Goal: Information Seeking & Learning: Learn about a topic

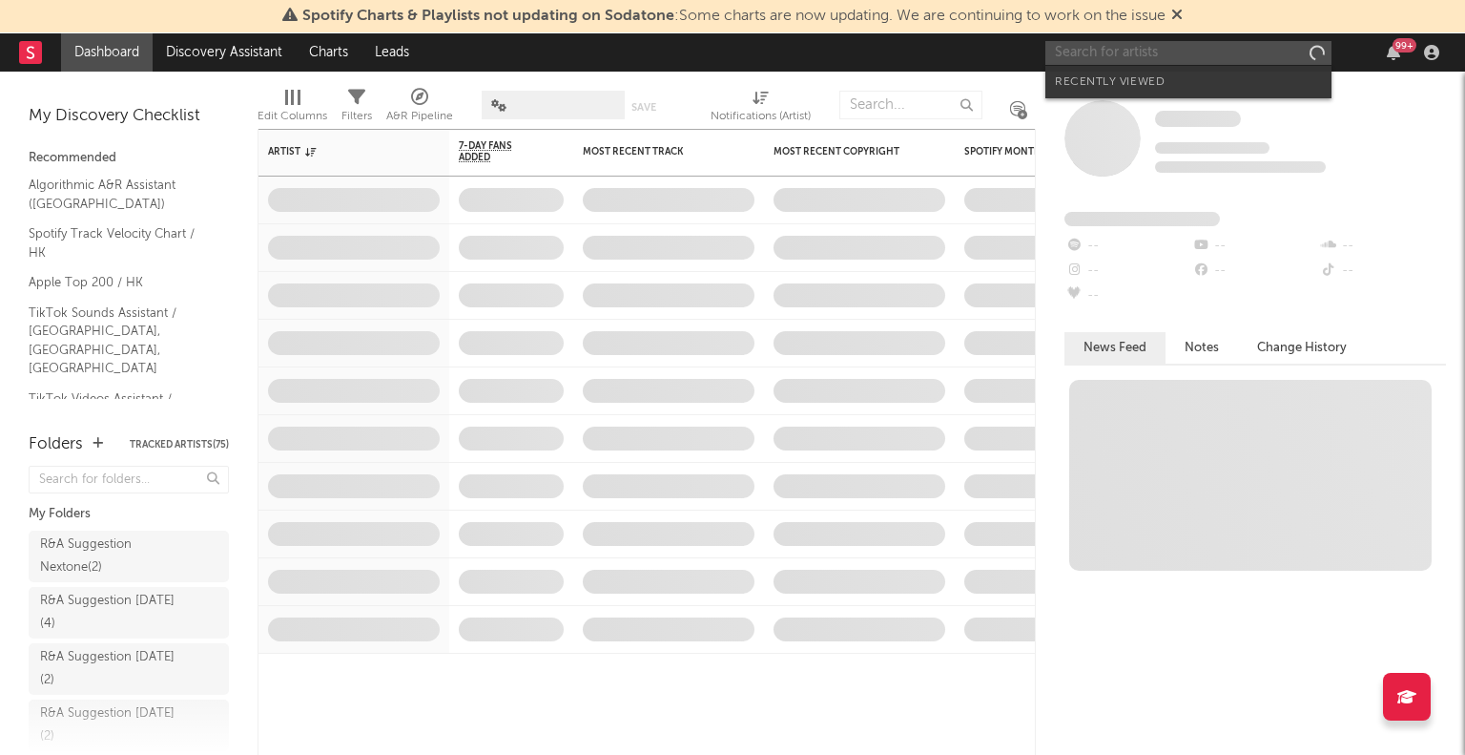
click at [1168, 49] on input "text" at bounding box center [1189, 53] width 286 height 24
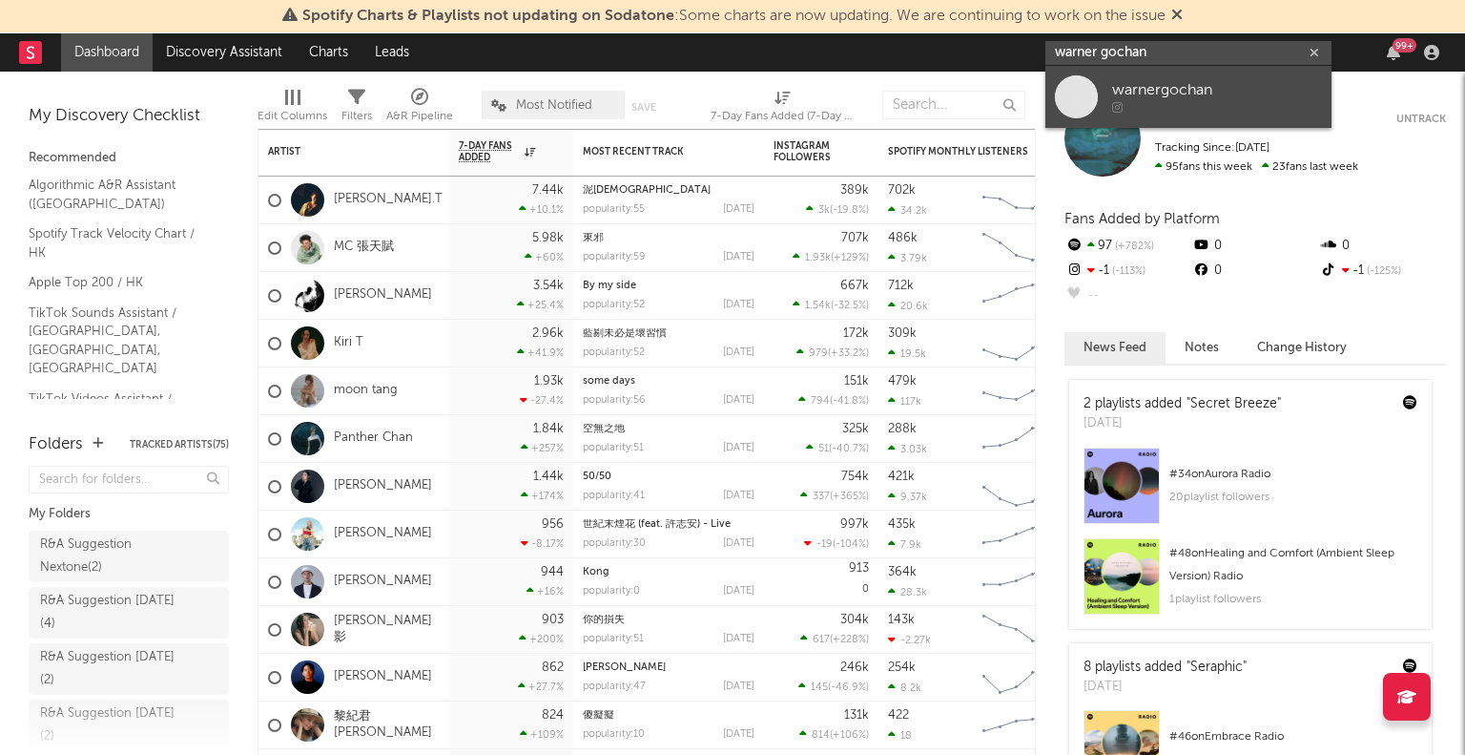
type input "warner gochan"
click at [1159, 90] on div "warnergochan" at bounding box center [1217, 90] width 210 height 23
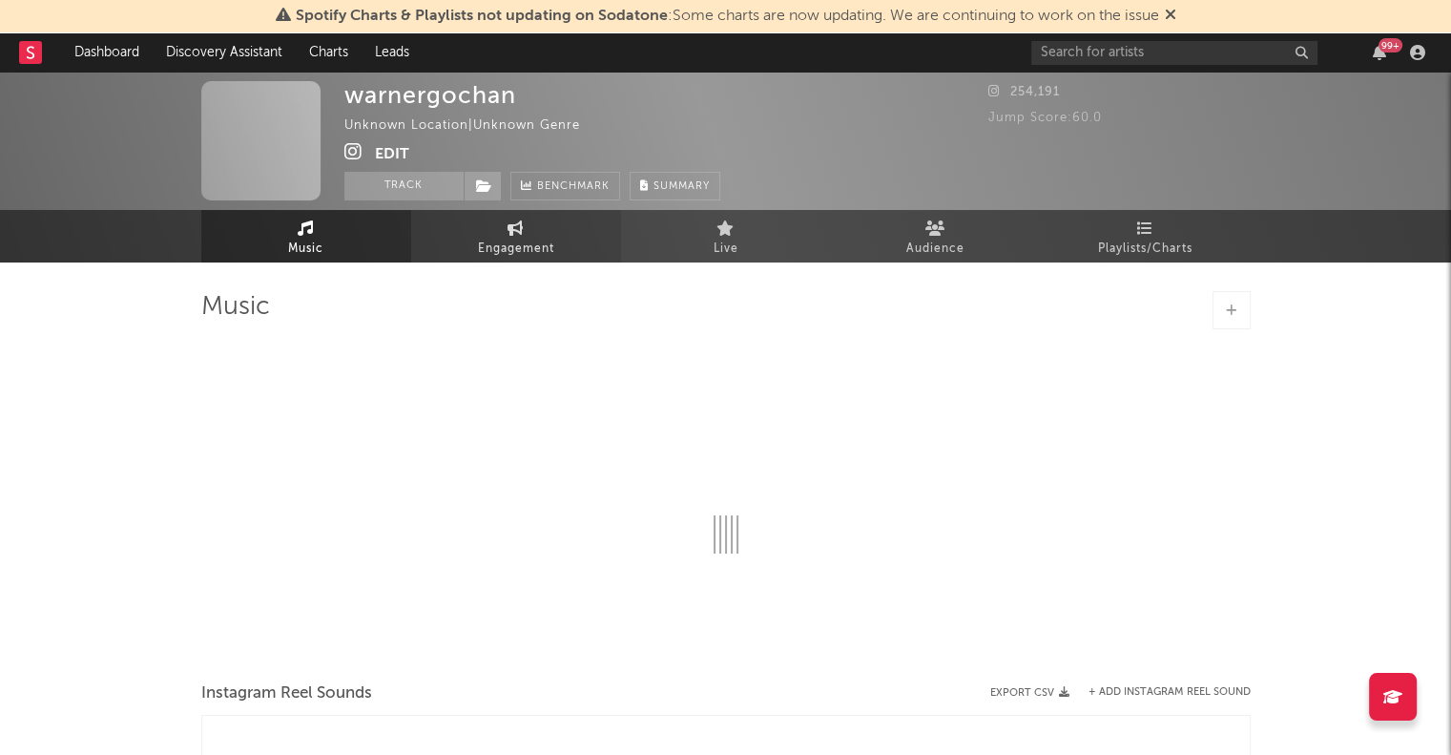
select select "1w"
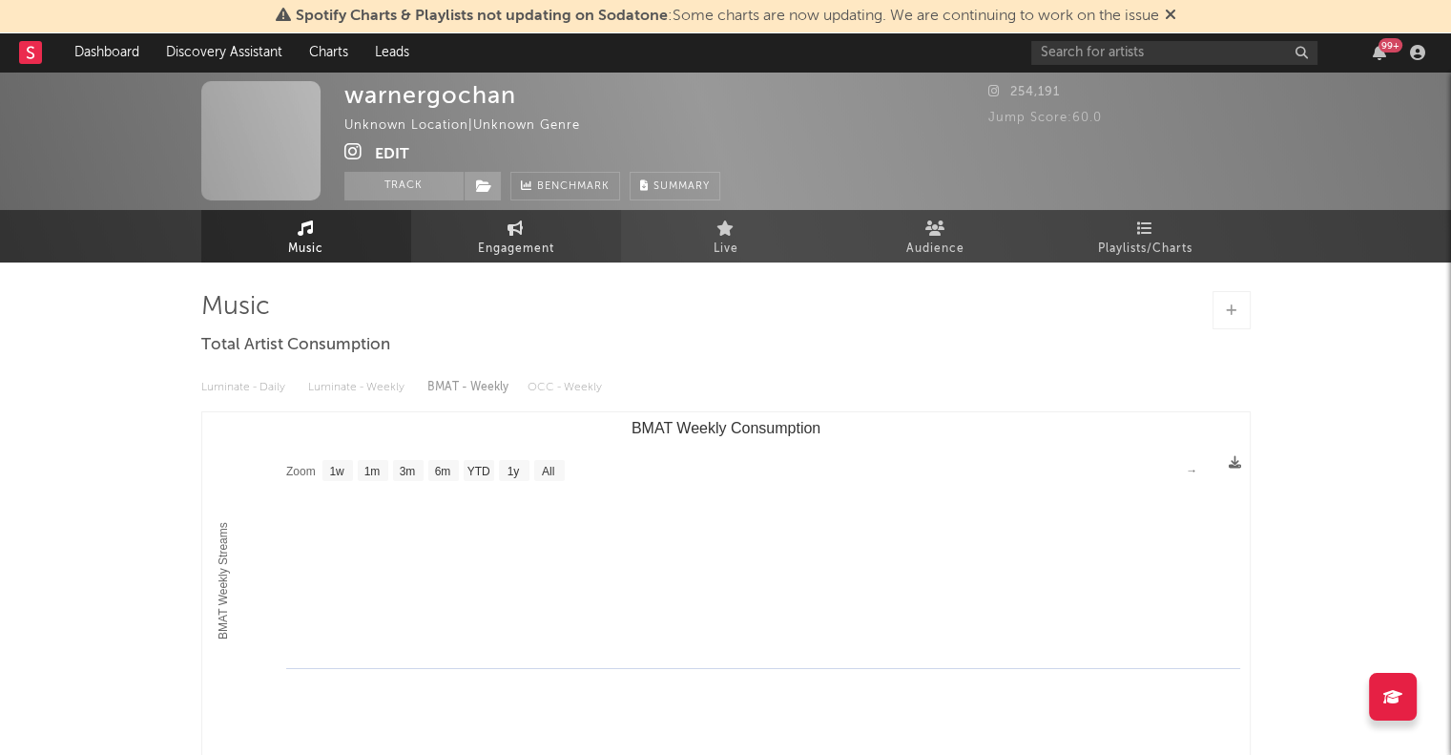
click at [557, 237] on link "Engagement" at bounding box center [516, 236] width 210 height 52
select select "1w"
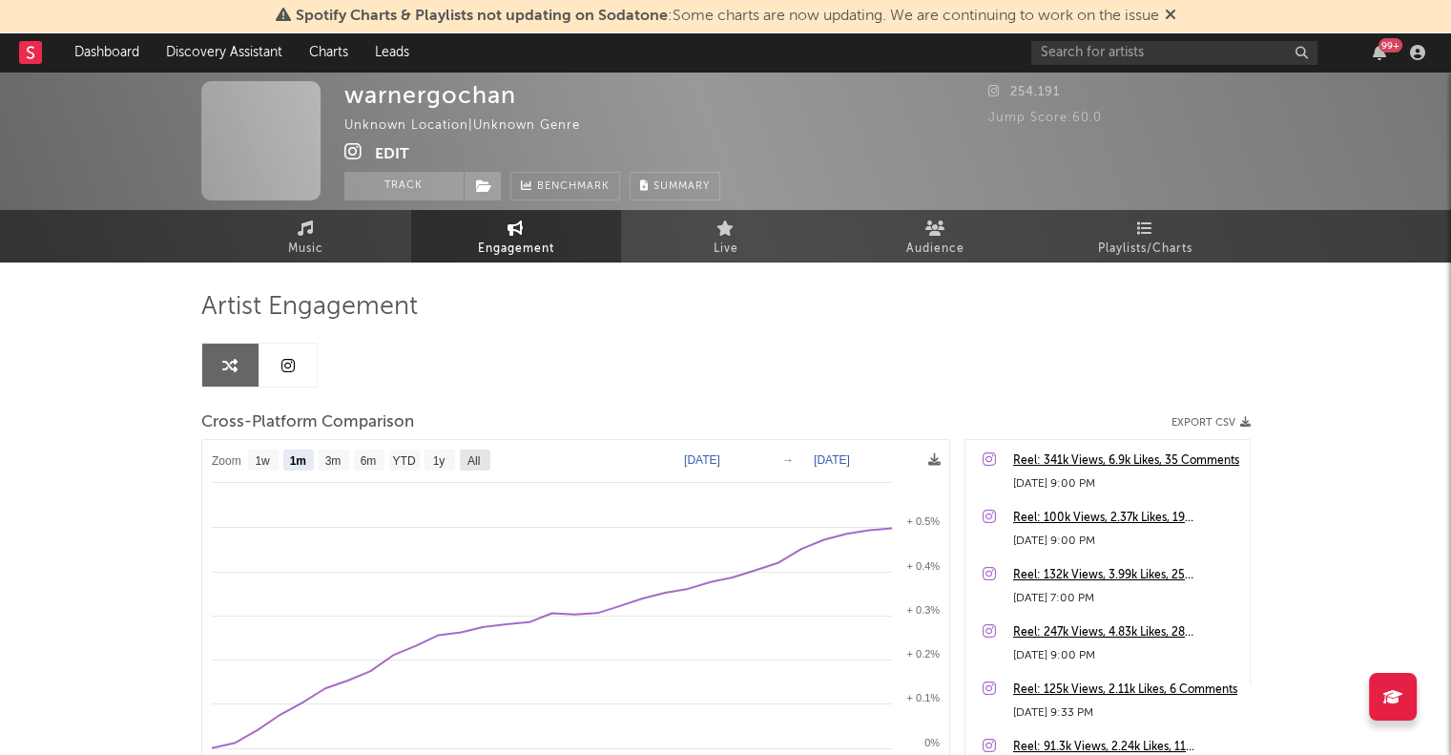
click at [473, 459] on text "All" at bounding box center [472, 460] width 12 height 13
select select "All"
type input "[DATE]"
select select "All"
click at [354, 150] on icon at bounding box center [353, 151] width 18 height 19
